Goal: Task Accomplishment & Management: Manage account settings

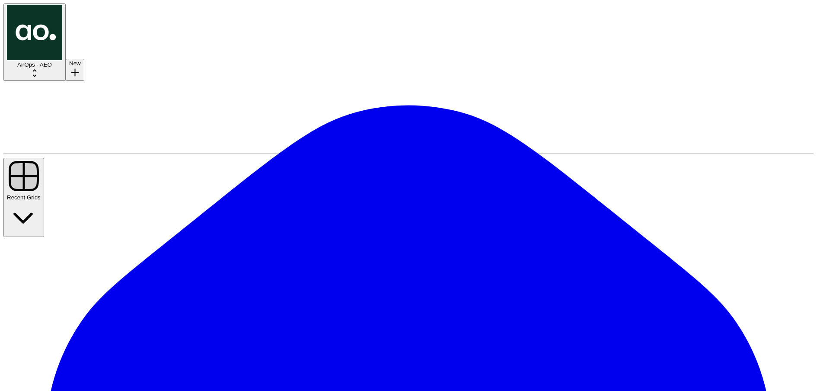
click at [56, 24] on button "AirOps - AEO" at bounding box center [34, 41] width 62 height 77
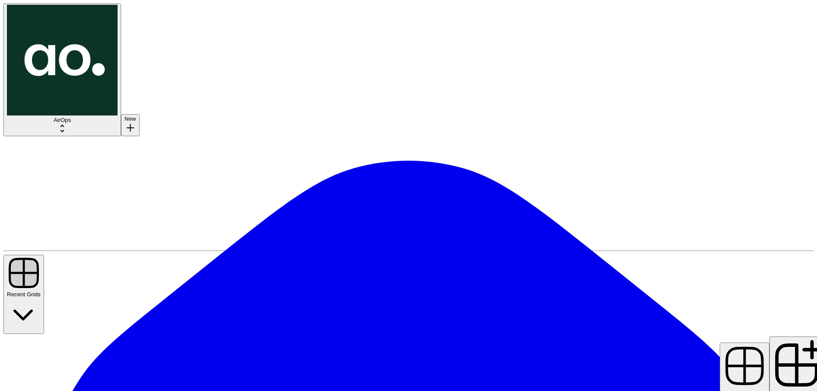
click at [773, 390] on span "Add to Existing Grid" at bounding box center [798, 393] width 51 height 6
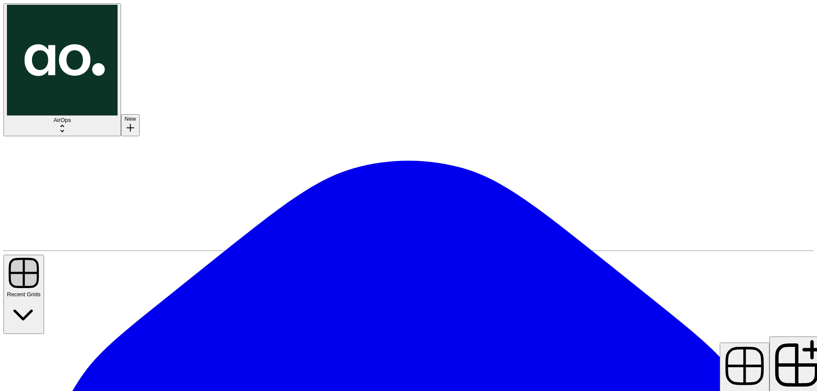
click at [746, 390] on span "Create New Grid" at bounding box center [744, 393] width 43 height 6
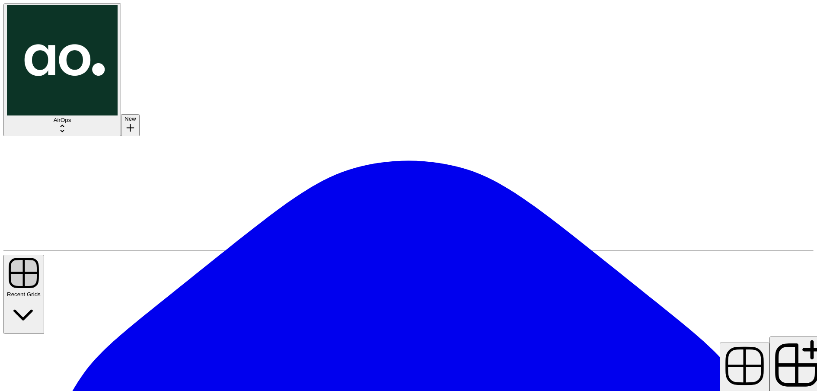
click at [773, 390] on span "Add to Existing Grid" at bounding box center [798, 393] width 51 height 6
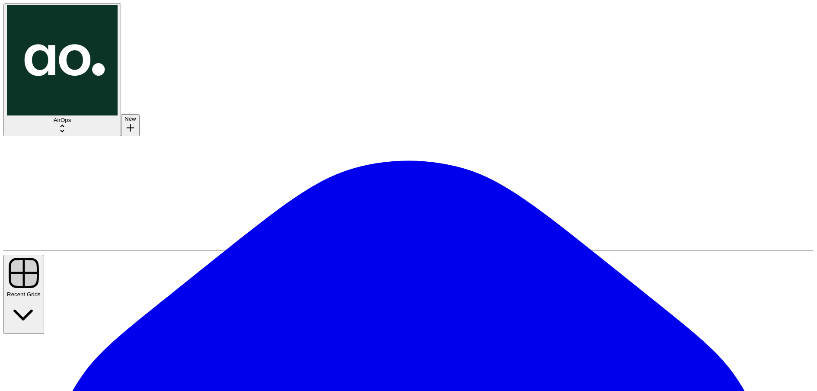
scroll to position [2540, 0]
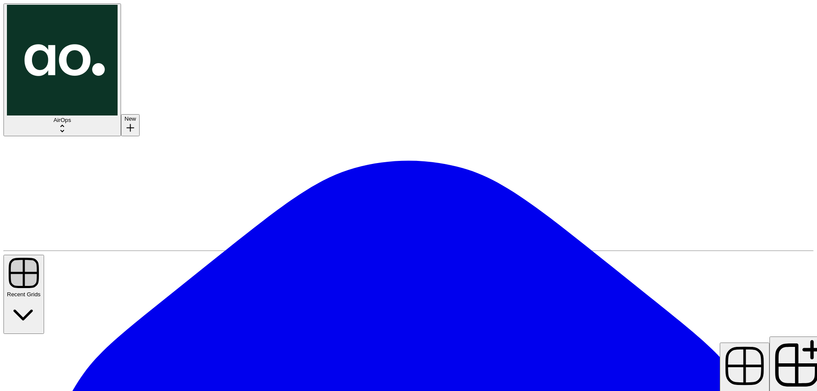
click at [773, 390] on span "Add to Existing Grid" at bounding box center [798, 393] width 51 height 6
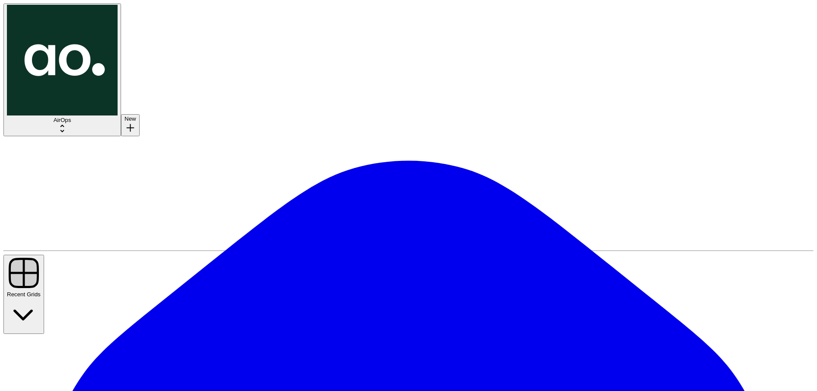
scroll to position [8251, 0]
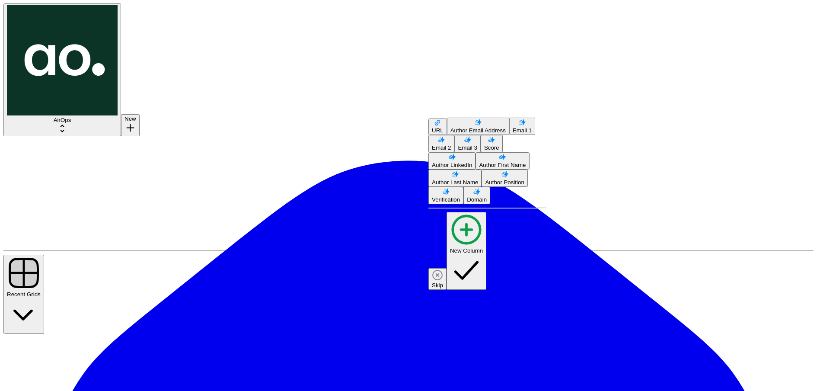
click at [444, 127] on span "URL" at bounding box center [438, 130] width 12 height 6
type input "URL"
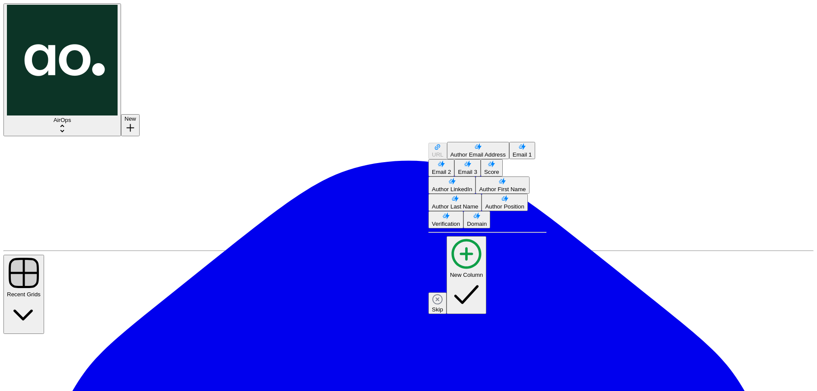
click at [443, 306] on span "Skip" at bounding box center [437, 309] width 11 height 6
type input "Skip"
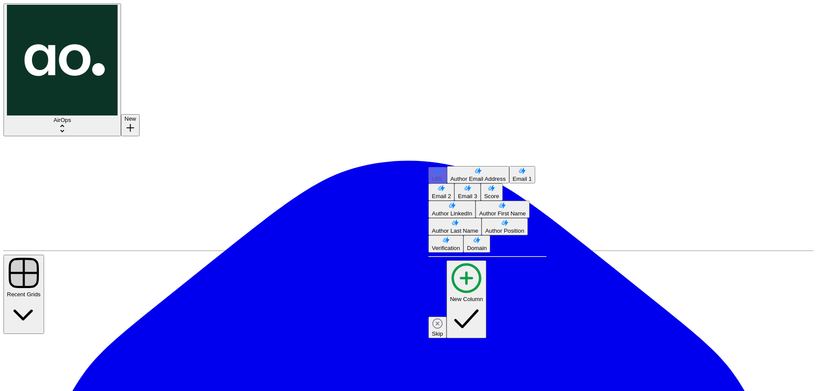
click at [443, 330] on span "Skip" at bounding box center [437, 333] width 11 height 6
type input "Skip"
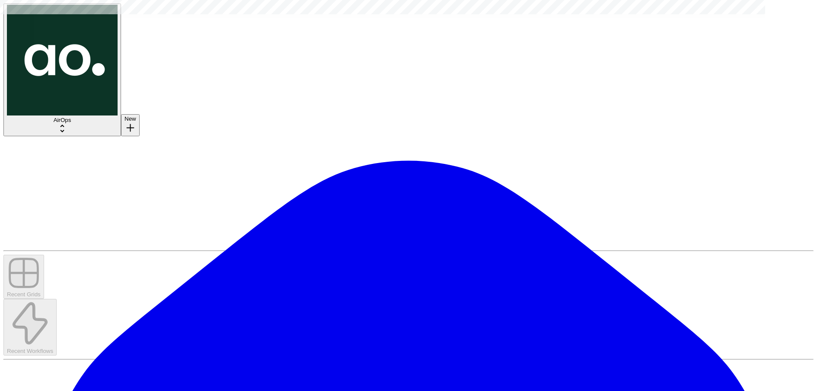
scroll to position [0, 10]
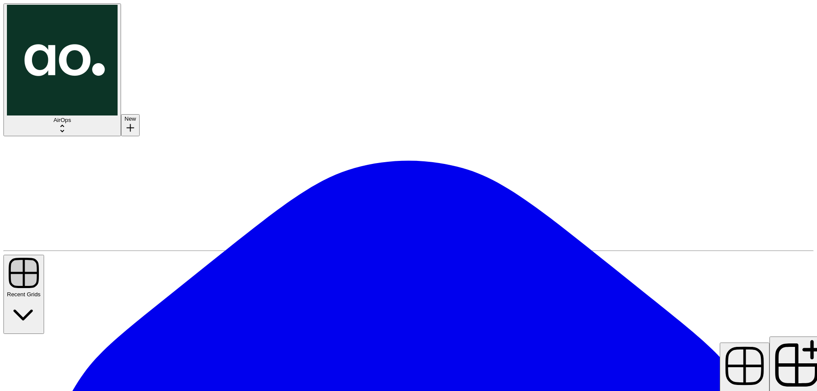
click at [773, 390] on span "Add to Existing Grid" at bounding box center [798, 393] width 51 height 6
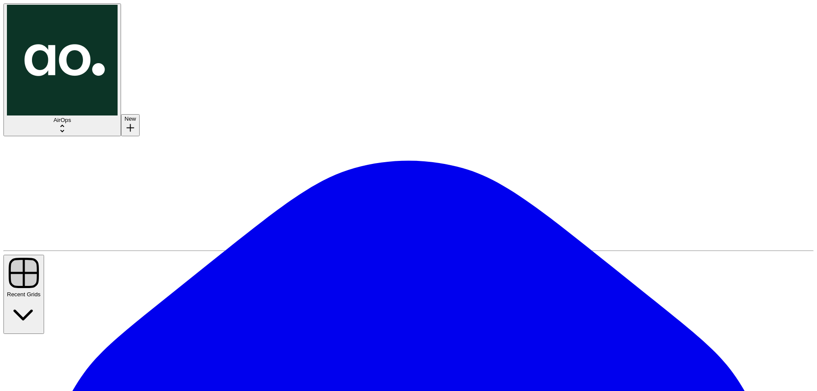
scroll to position [8251, 0]
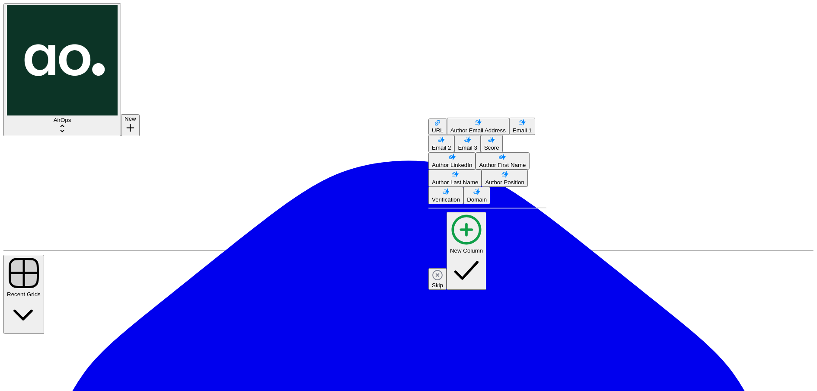
click at [443, 282] on span "Skip" at bounding box center [437, 285] width 11 height 6
type input "Skip"
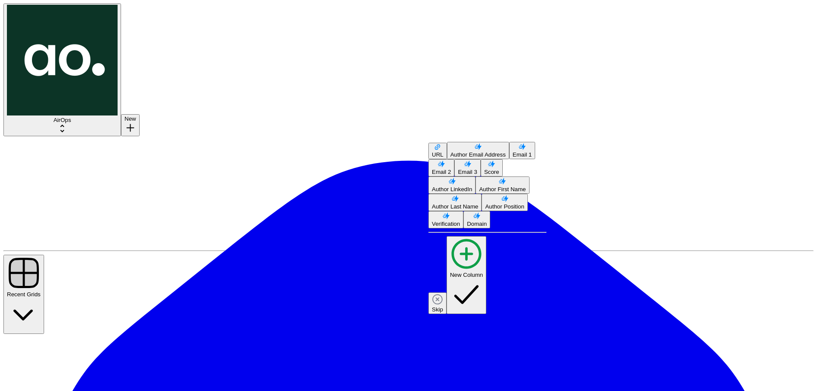
click at [443, 306] on span "Skip" at bounding box center [437, 309] width 11 height 6
type input "Skip"
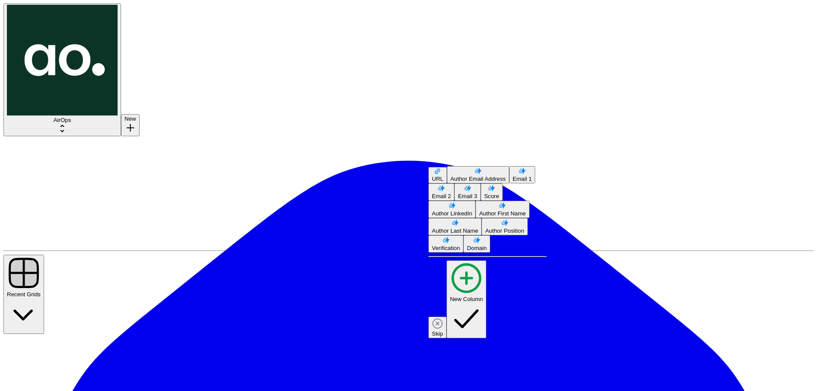
click at [443, 330] on span "Skip" at bounding box center [437, 333] width 11 height 6
type input "Skip"
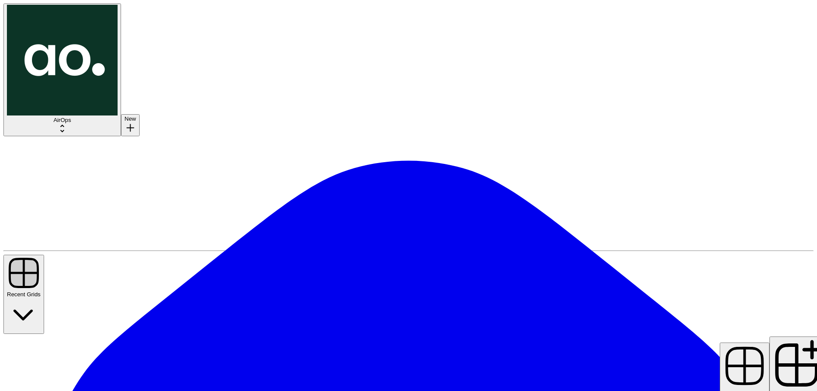
click at [773, 390] on span "Add to Existing Grid" at bounding box center [798, 393] width 51 height 6
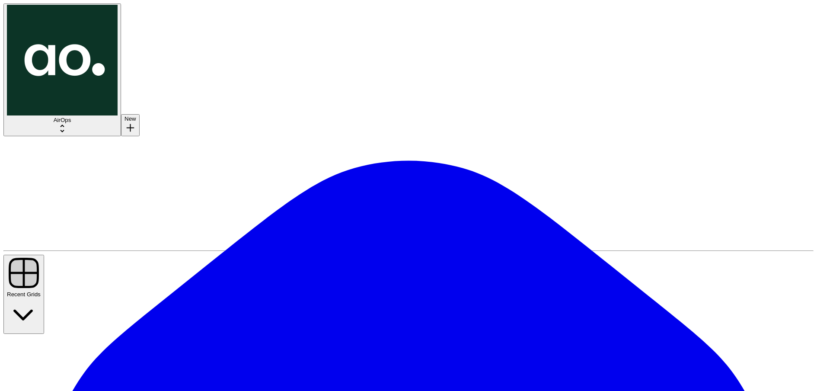
scroll to position [8251, 0]
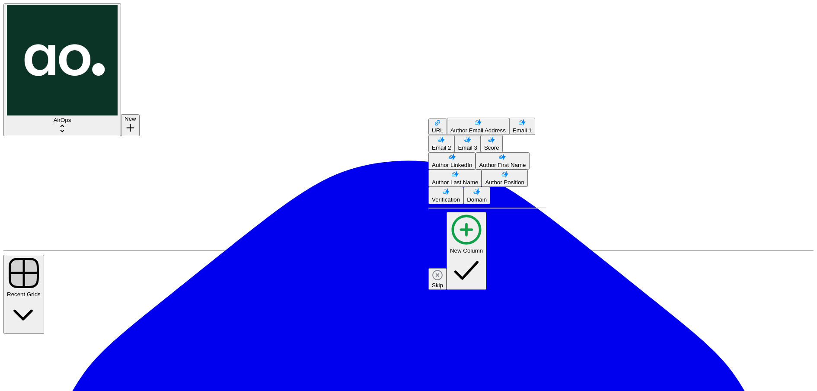
type input "New Column"
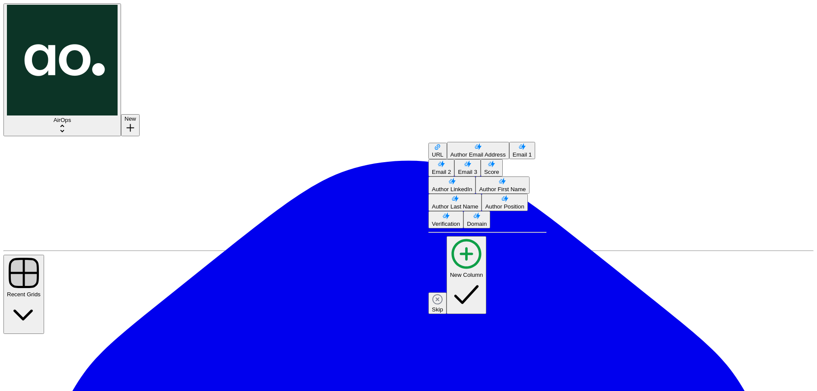
click at [443, 306] on span "Skip" at bounding box center [437, 309] width 11 height 6
type input "Skip"
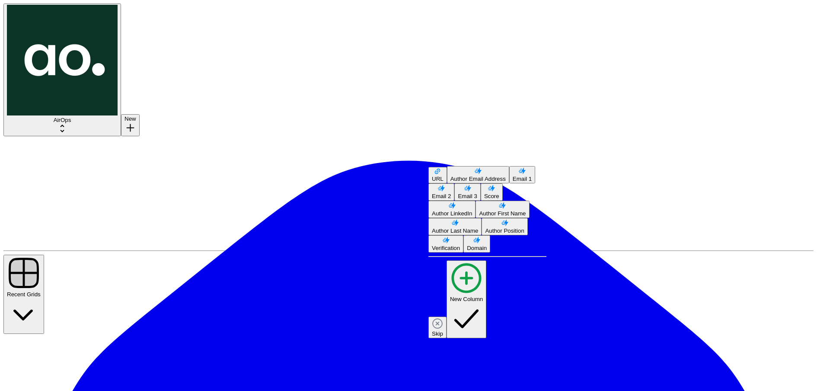
click at [443, 330] on span "Skip" at bounding box center [437, 333] width 11 height 6
type input "Skip"
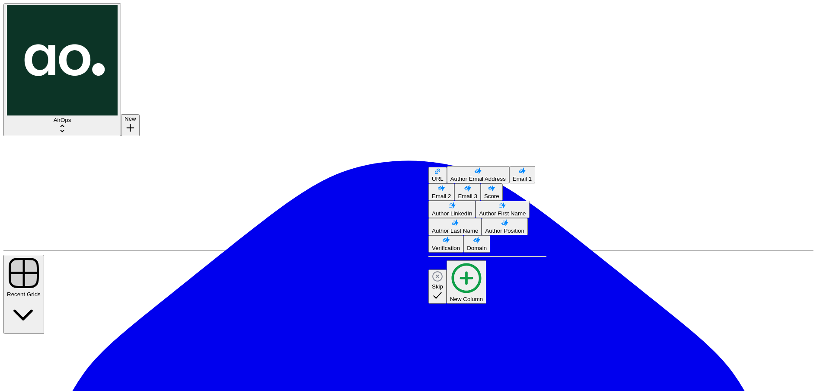
click at [483, 302] on span "New Column" at bounding box center [466, 299] width 33 height 6
type input "New Column"
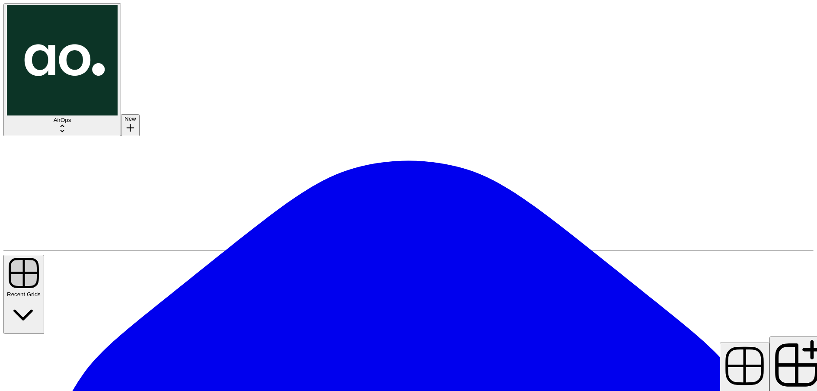
click at [773, 390] on span "Add to Existing Grid" at bounding box center [798, 393] width 51 height 6
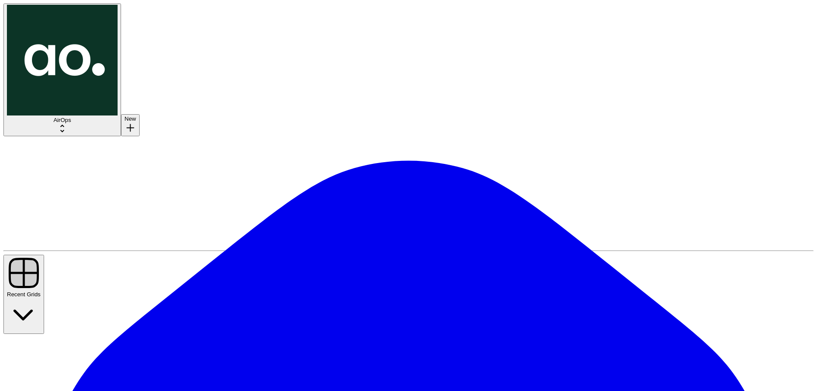
scroll to position [8251, 0]
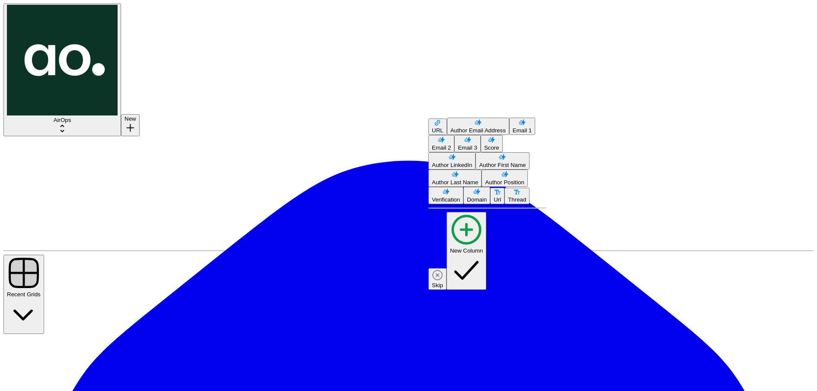
type input "New Column"
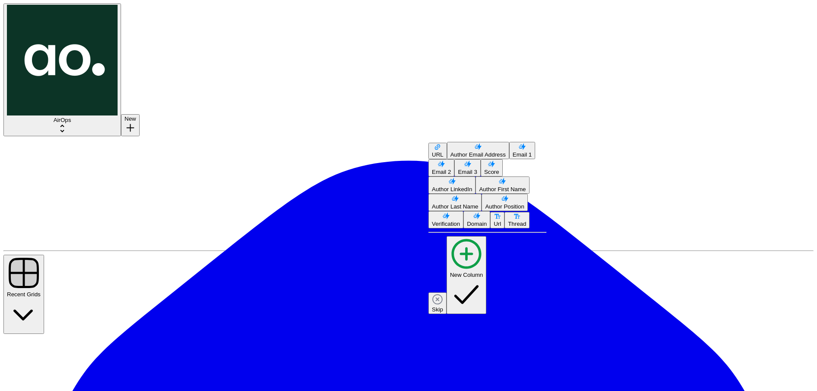
drag, startPoint x: 499, startPoint y: 325, endPoint x: 497, endPoint y: 315, distance: 10.3
click at [443, 313] on span "Skip" at bounding box center [437, 309] width 11 height 6
type input "Skip"
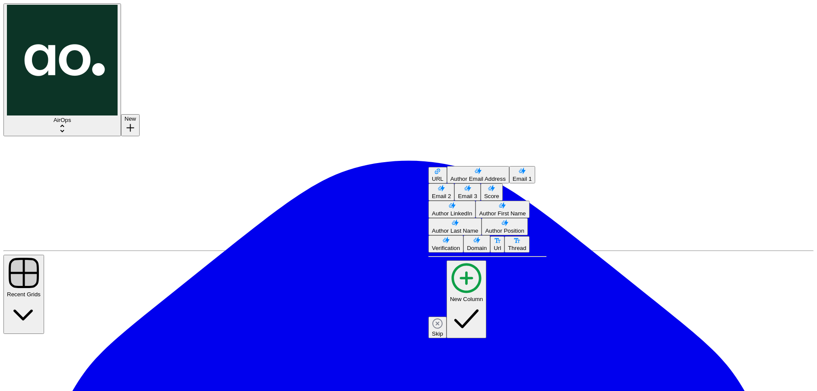
click at [508, 251] on span "Thread" at bounding box center [517, 248] width 18 height 6
type input "Thread"
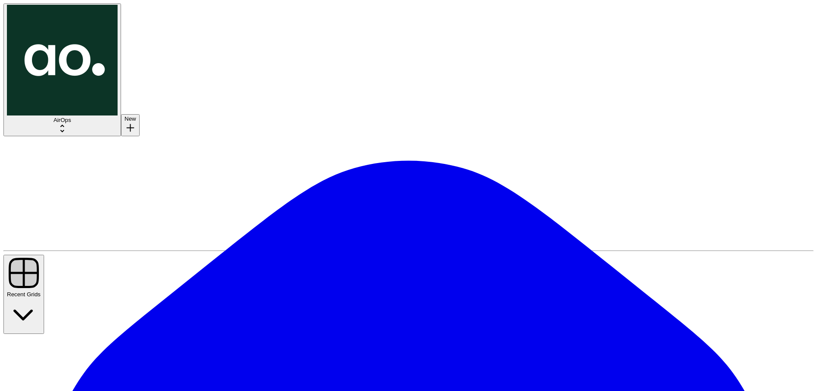
drag, startPoint x: 534, startPoint y: 71, endPoint x: 142, endPoint y: 70, distance: 391.7
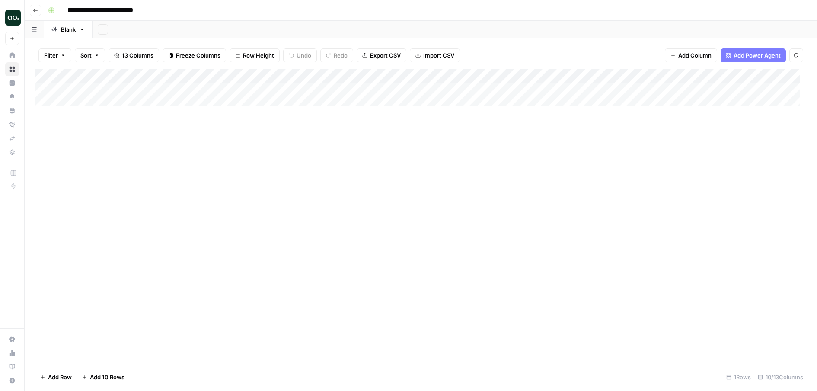
click at [79, 10] on input "**********" at bounding box center [115, 10] width 102 height 14
